Goal: Information Seeking & Learning: Learn about a topic

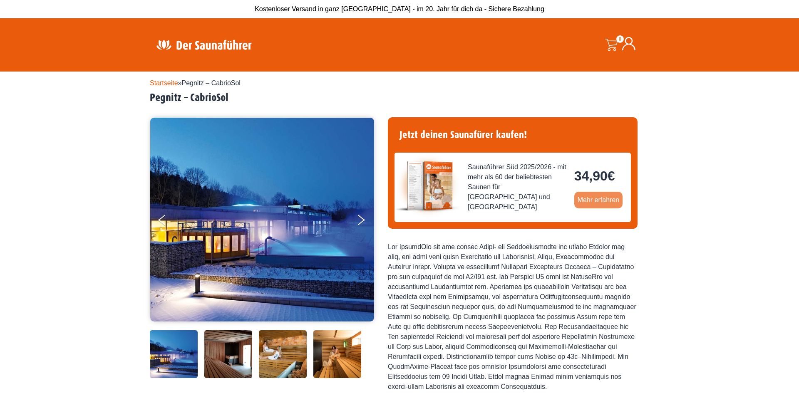
click at [592, 199] on link "Mehr erfahren" at bounding box center [598, 200] width 49 height 17
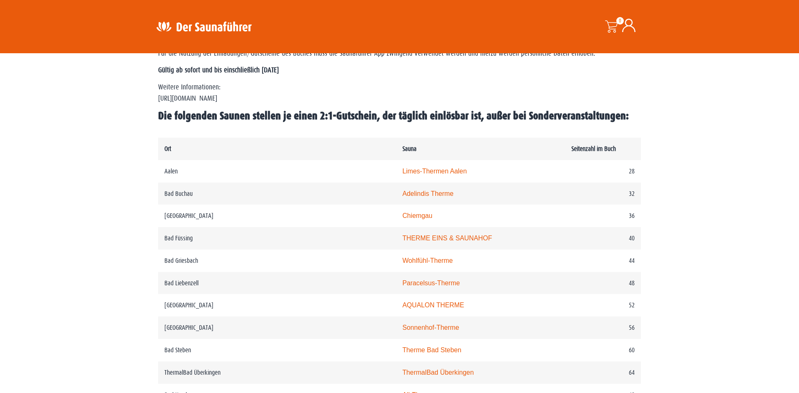
scroll to position [382, 0]
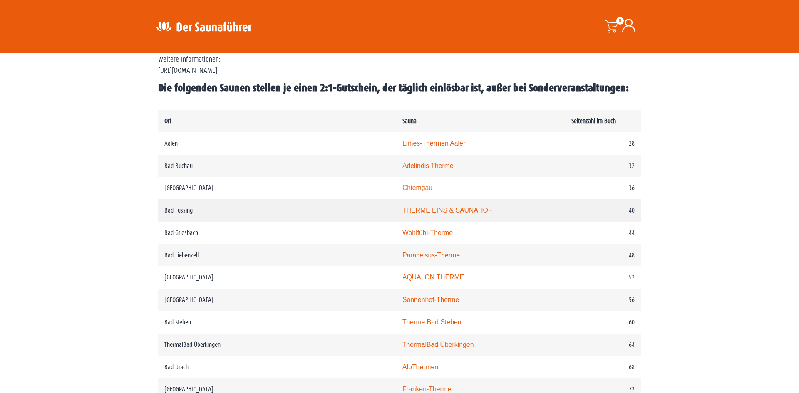
click at [402, 209] on link "THERME EINS & SAUNAHOF" at bounding box center [446, 210] width 89 height 7
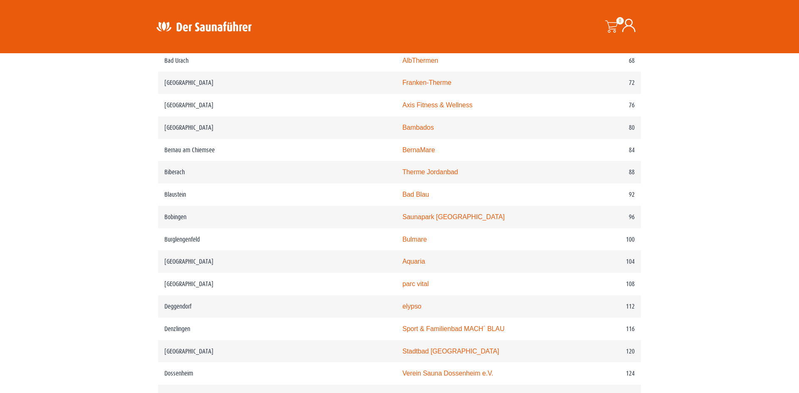
scroll to position [712, 0]
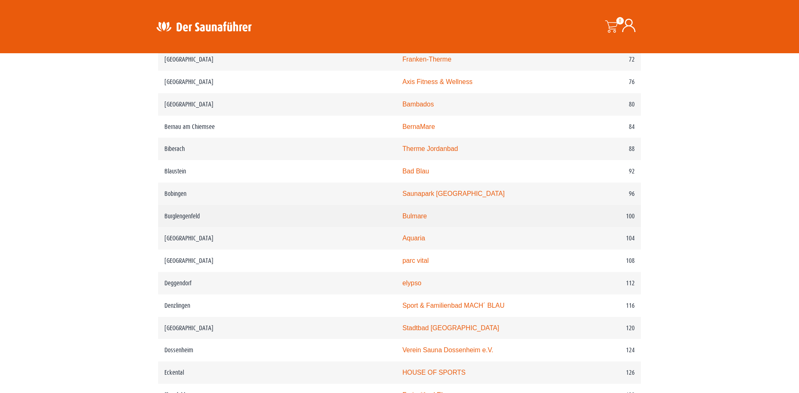
click at [402, 213] on link "Bulmare" at bounding box center [414, 216] width 25 height 7
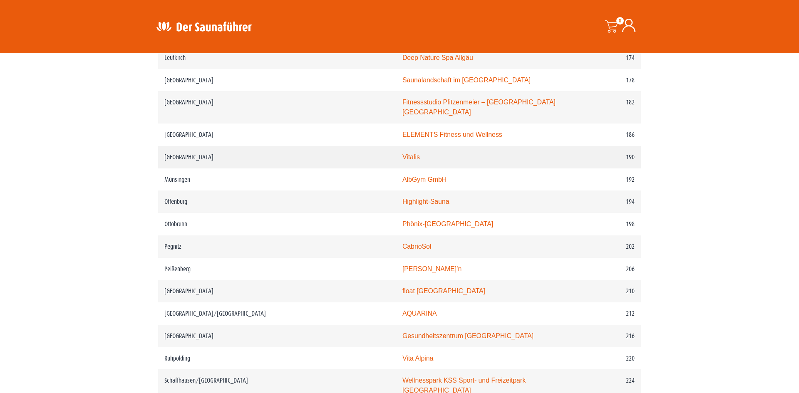
scroll to position [1359, 0]
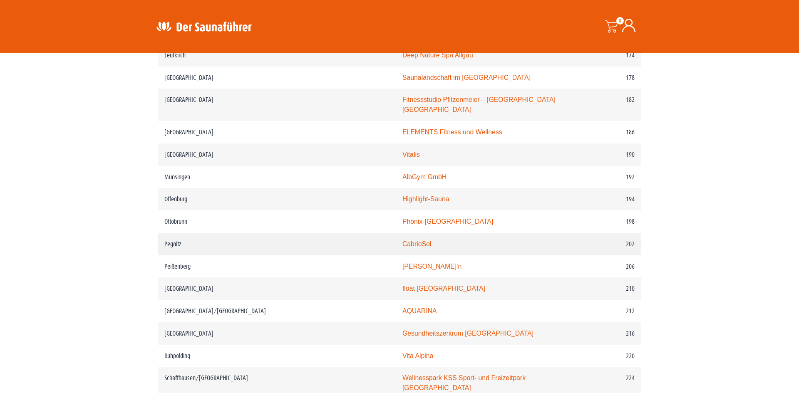
click at [402, 241] on link "CabrioSol" at bounding box center [416, 244] width 29 height 7
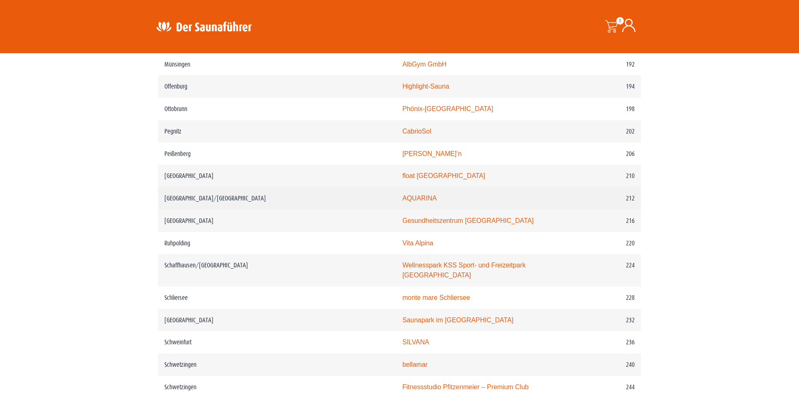
scroll to position [1473, 0]
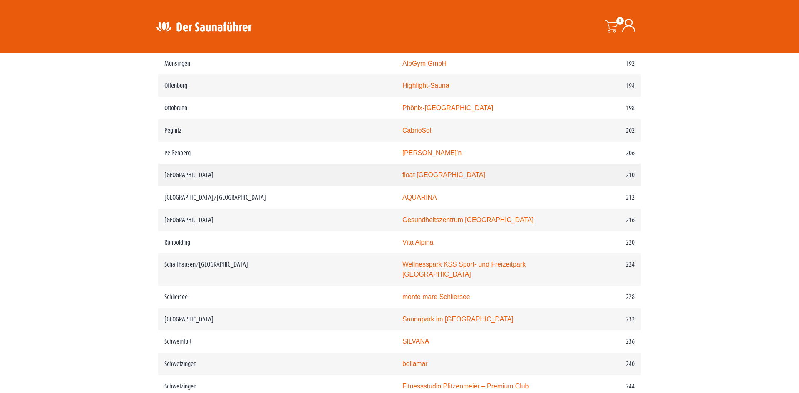
click at [402, 171] on link "float Regensburg" at bounding box center [443, 174] width 83 height 7
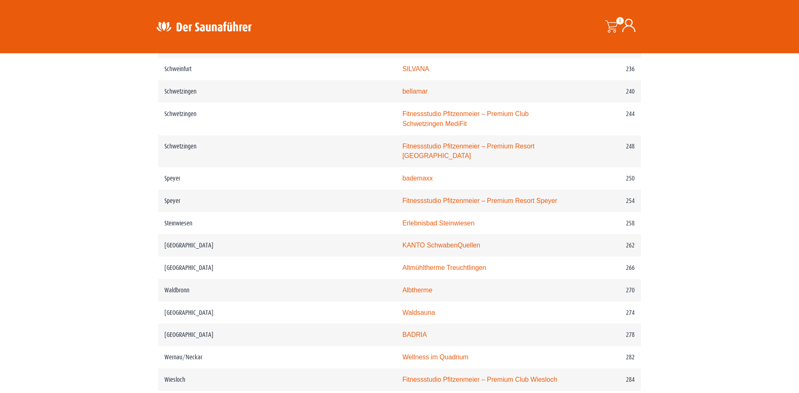
scroll to position [1792, 0]
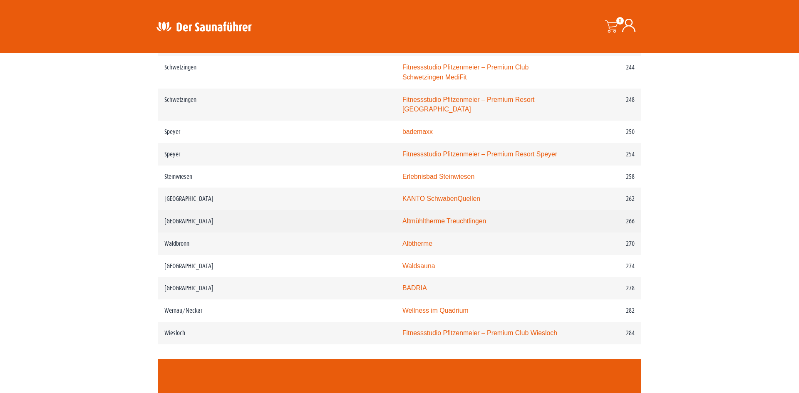
click at [402, 218] on link "Altmühltherme Treuchtlingen" at bounding box center [444, 221] width 84 height 7
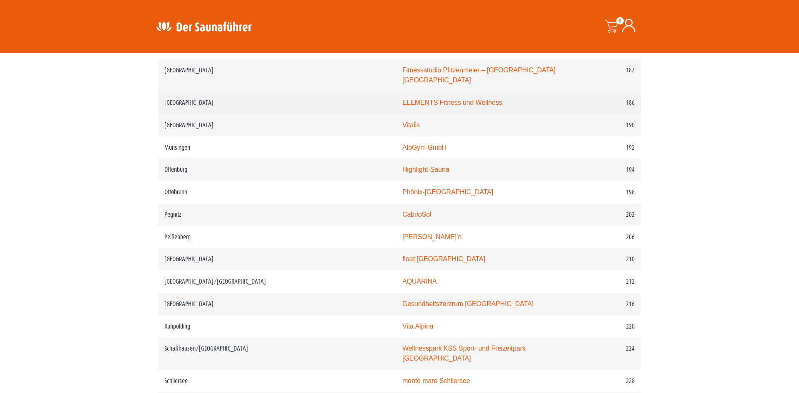
scroll to position [1423, 0]
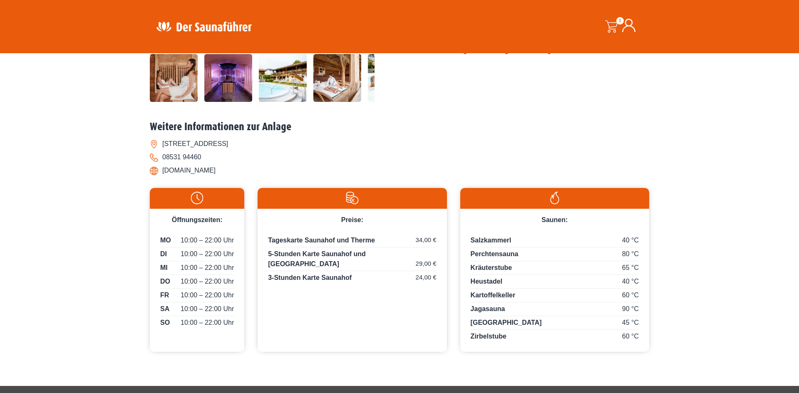
scroll to position [281, 0]
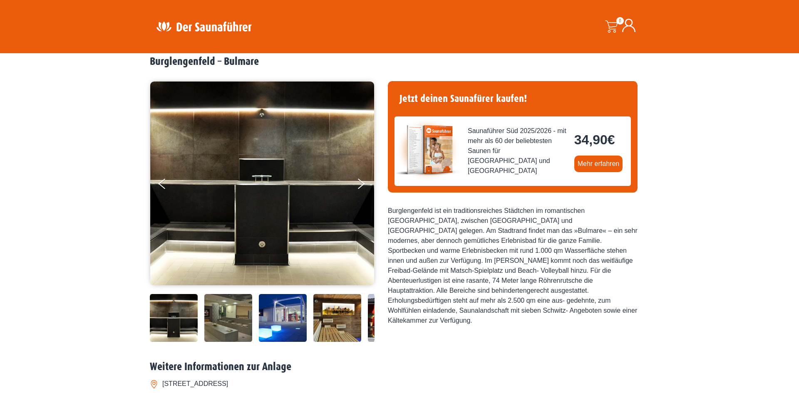
scroll to position [189, 0]
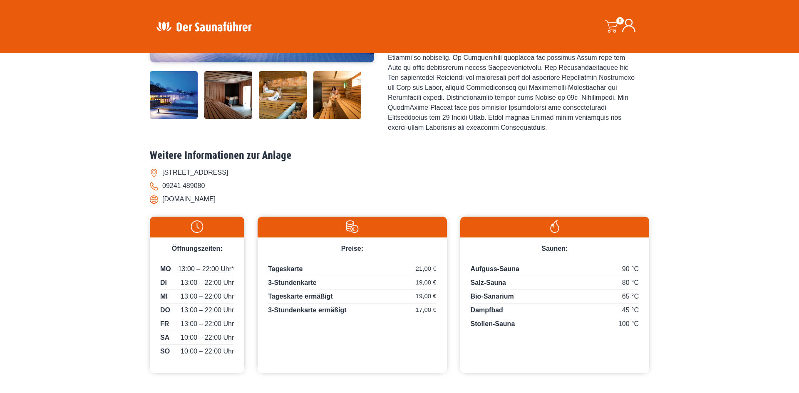
scroll to position [260, 0]
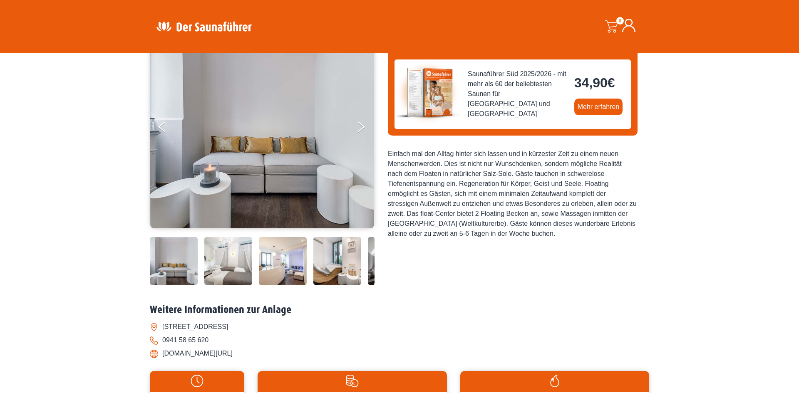
scroll to position [89, 0]
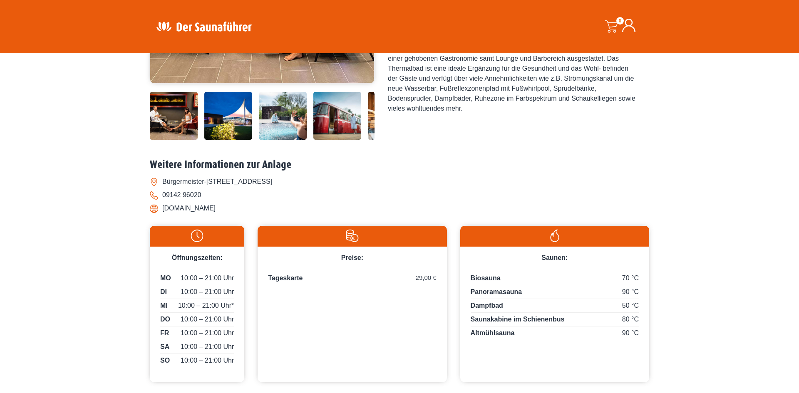
scroll to position [242, 0]
